Goal: Task Accomplishment & Management: Manage account settings

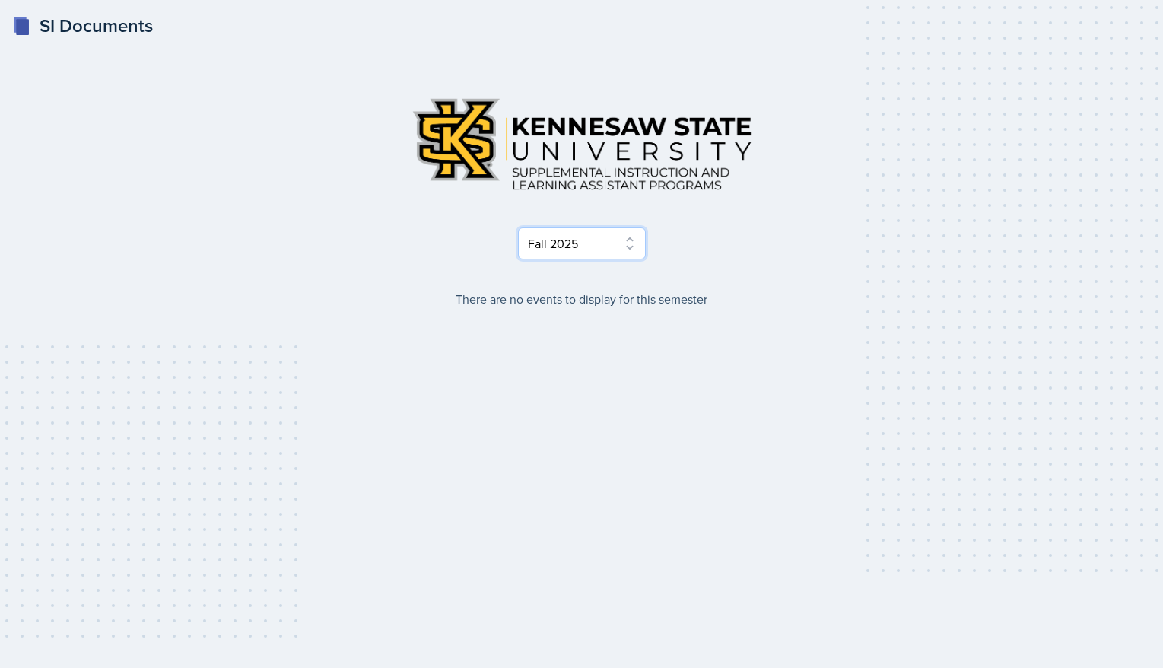
click at [630, 240] on select "Select Semester Fall 2025 Summer 2025 Spring 2025 Fall 2024 Summer 2024 Spring …" at bounding box center [582, 243] width 128 height 32
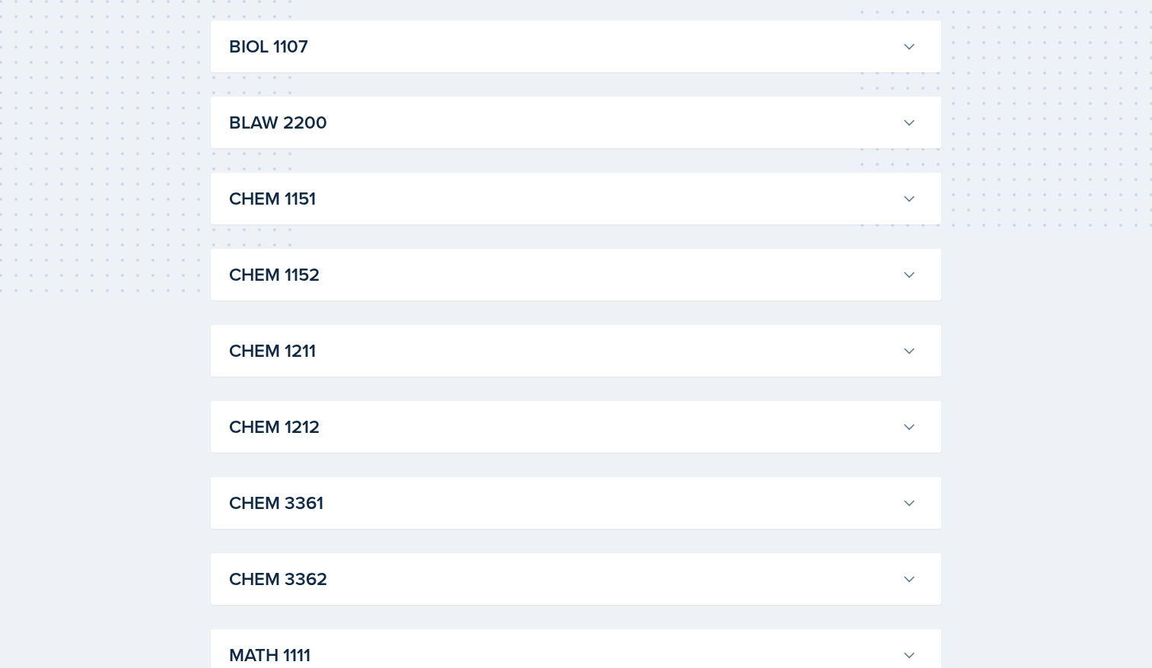
scroll to position [509, 0]
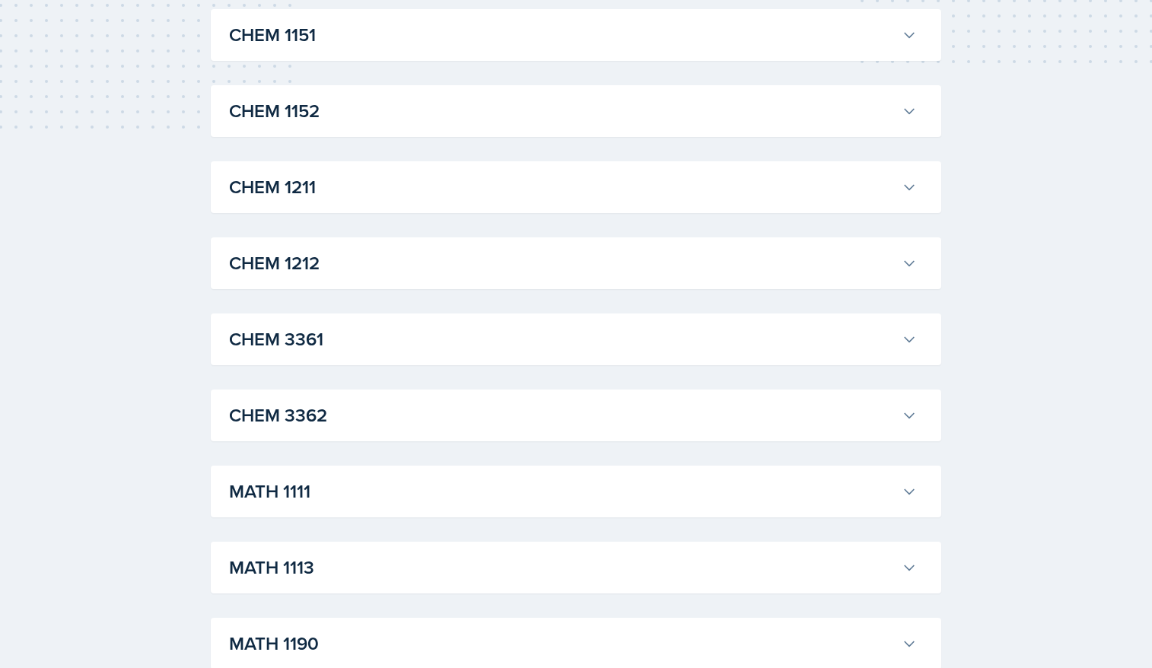
click at [880, 408] on h3 "CHEM 3362" at bounding box center [562, 415] width 666 height 27
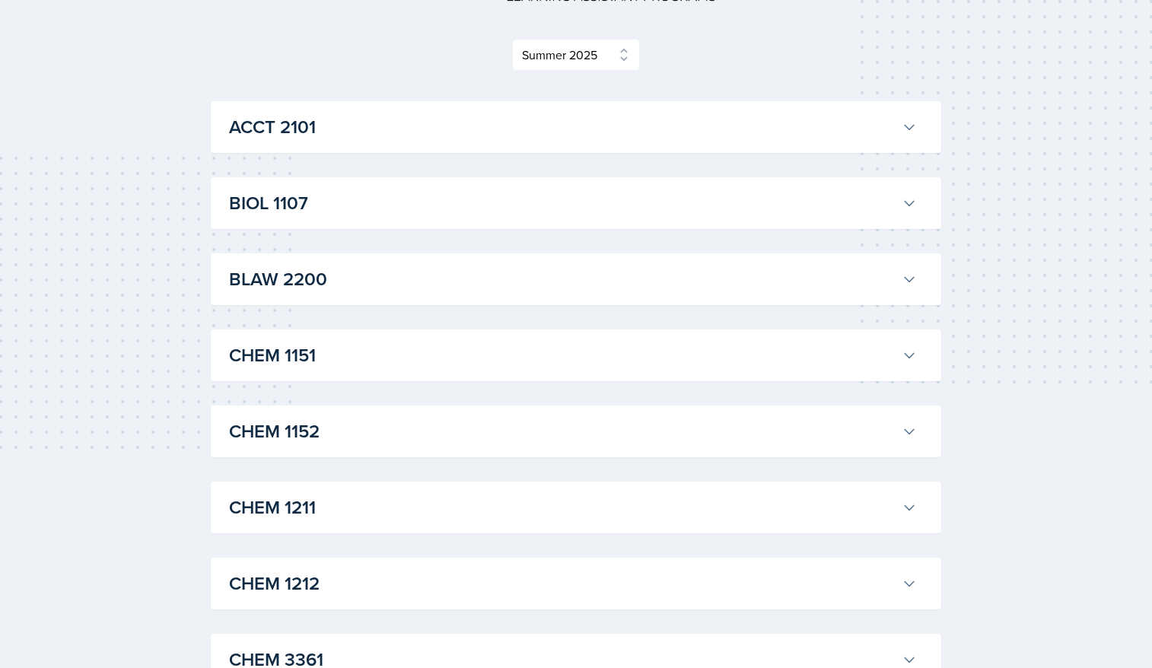
scroll to position [0, 0]
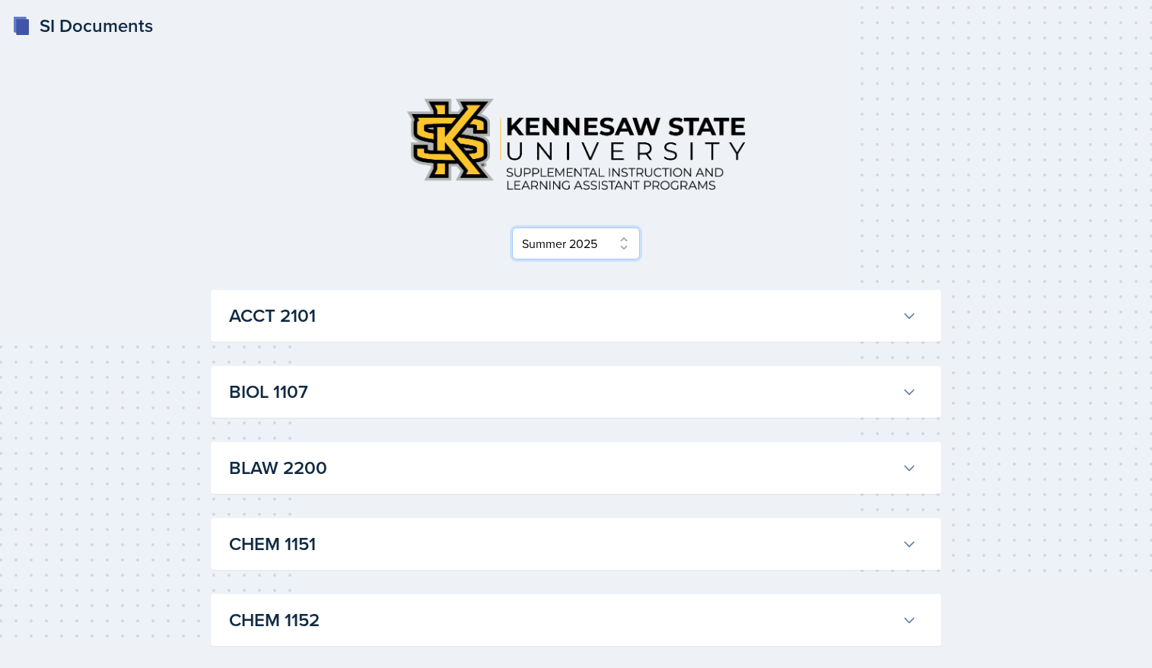
click at [623, 240] on select "Select Semester Fall 2025 Summer 2025 Spring 2025 Fall 2024 Summer 2024 Spring …" at bounding box center [576, 243] width 128 height 32
select select "2bed604d-1099-4043-b1bc-2365e8740244"
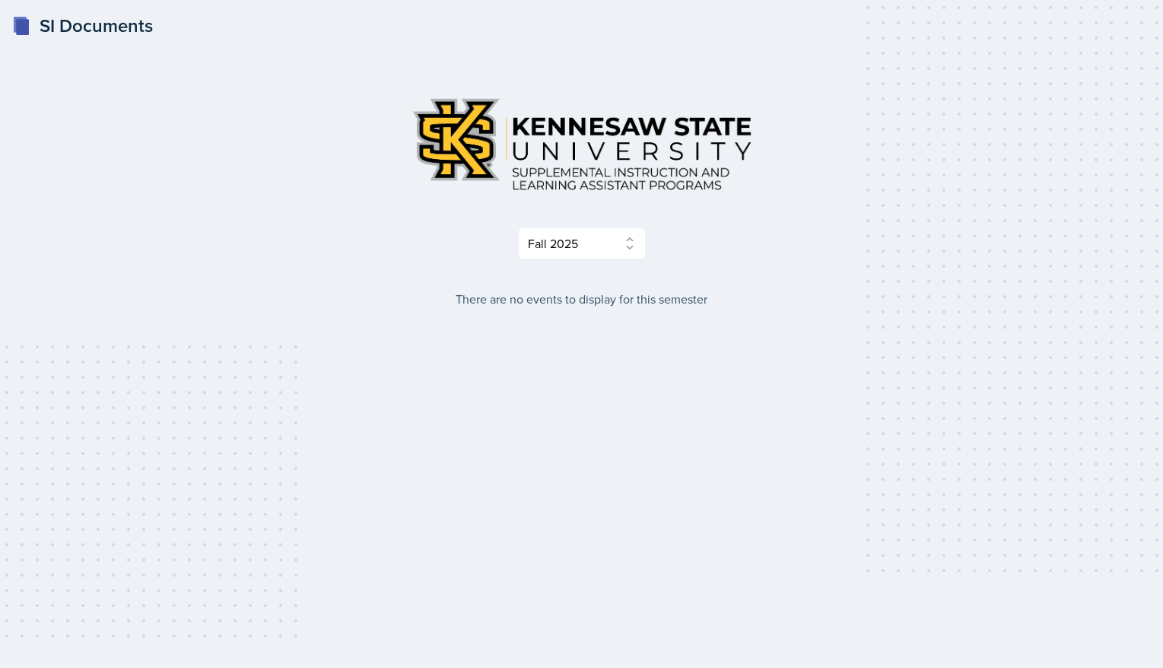
click at [106, 24] on div "SI Documents" at bounding box center [82, 25] width 141 height 27
click at [625, 237] on select "Select Semester Fall 2025 Summer 2025 Spring 2025 Fall 2024 Summer 2024 Spring …" at bounding box center [582, 243] width 128 height 32
select select "515a866e-7596-43ee-a538-4da7a47c8e37"
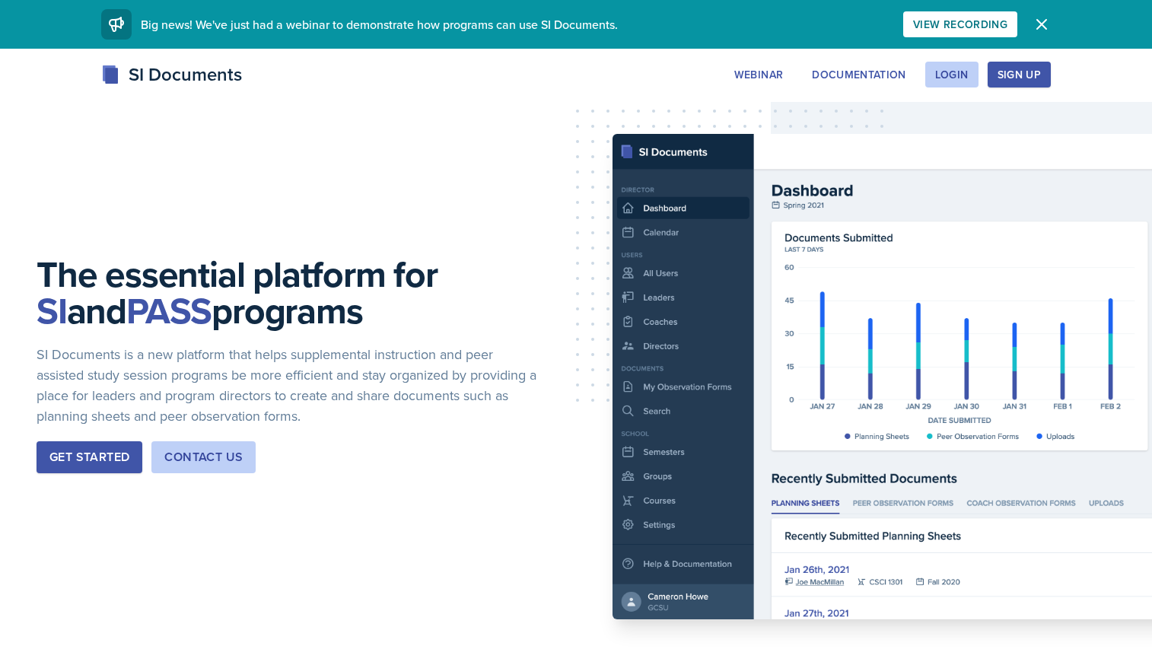
drag, startPoint x: 962, startPoint y: 67, endPoint x: 953, endPoint y: 103, distance: 36.9
click at [961, 74] on div "Login" at bounding box center [951, 74] width 33 height 12
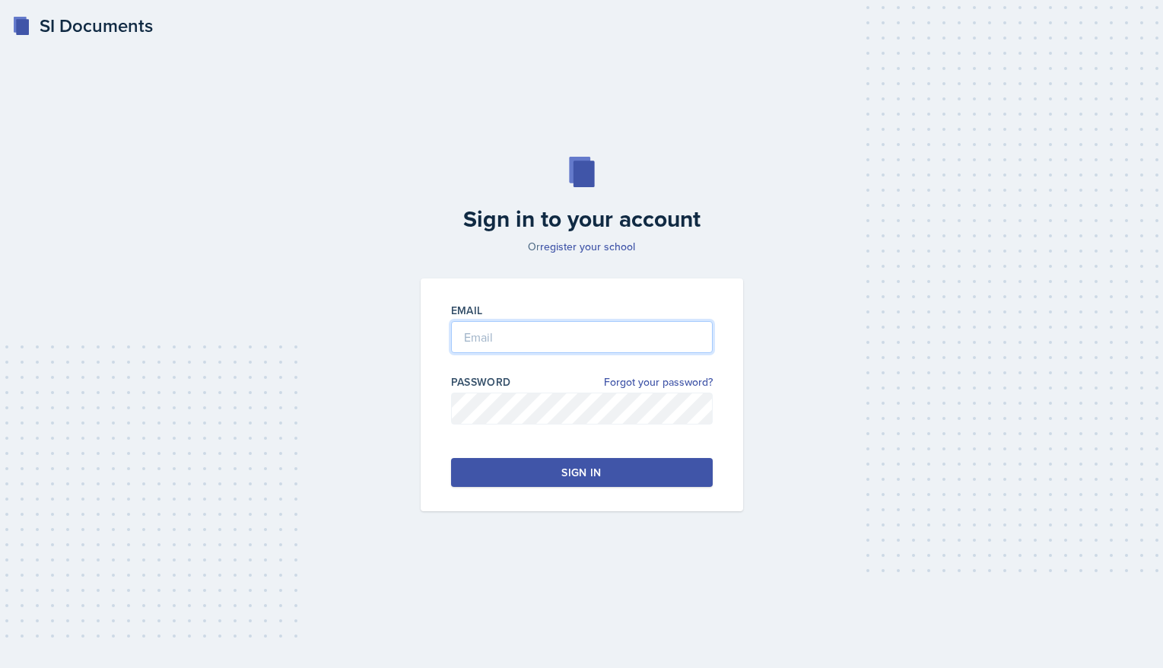
click at [485, 335] on input "email" at bounding box center [582, 337] width 262 height 32
type input "MBRAINE2@STUDENTS.KENNESAW.EDU"
click at [570, 472] on div "Sign in" at bounding box center [581, 472] width 40 height 15
